Goal: Answer question/provide support: Share knowledge or assist other users

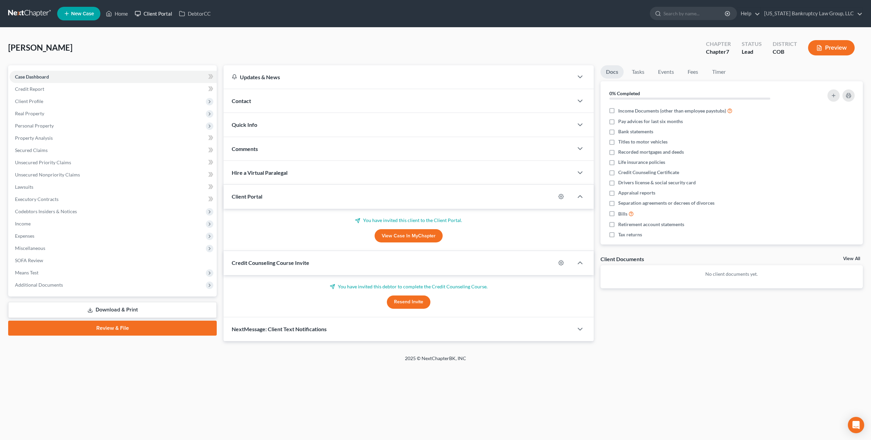
click at [158, 14] on link "Client Portal" at bounding box center [153, 13] width 44 height 12
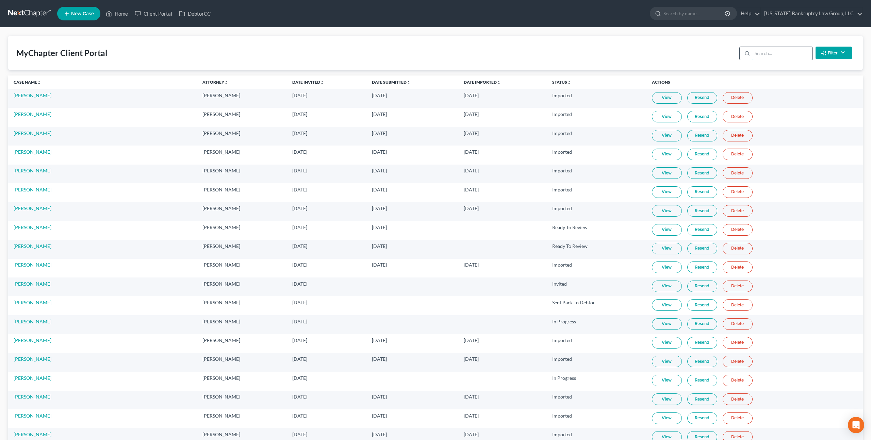
click at [776, 55] on input "search" at bounding box center [783, 53] width 60 height 13
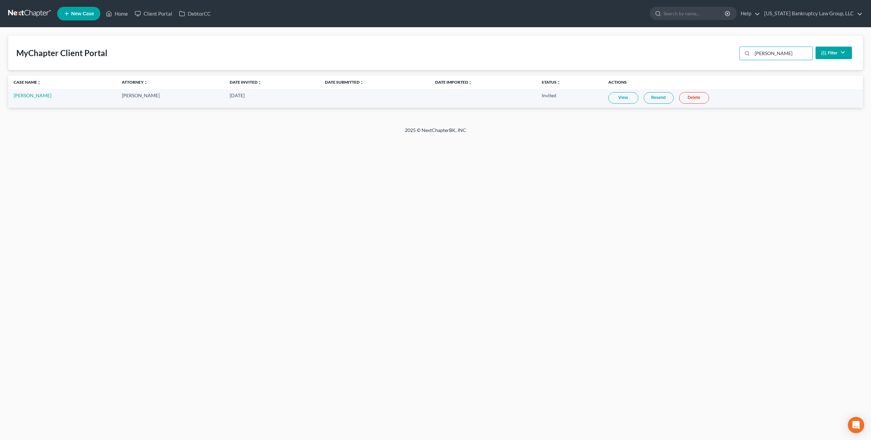
type input "[PERSON_NAME]"
click at [644, 100] on link "Resend" at bounding box center [659, 98] width 30 height 12
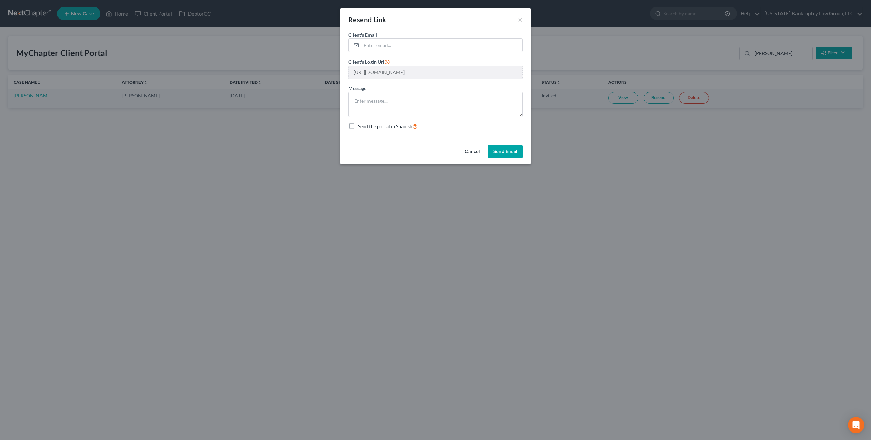
click at [497, 150] on button "Send Email" at bounding box center [505, 152] width 35 height 14
click at [373, 48] on input "email" at bounding box center [442, 45] width 161 height 13
paste input "[EMAIL_ADDRESS][DOMAIN_NAME]"
type input "[EMAIL_ADDRESS][DOMAIN_NAME]"
click at [501, 154] on button "Send Email" at bounding box center [505, 152] width 35 height 14
